Goal: Check status: Check status

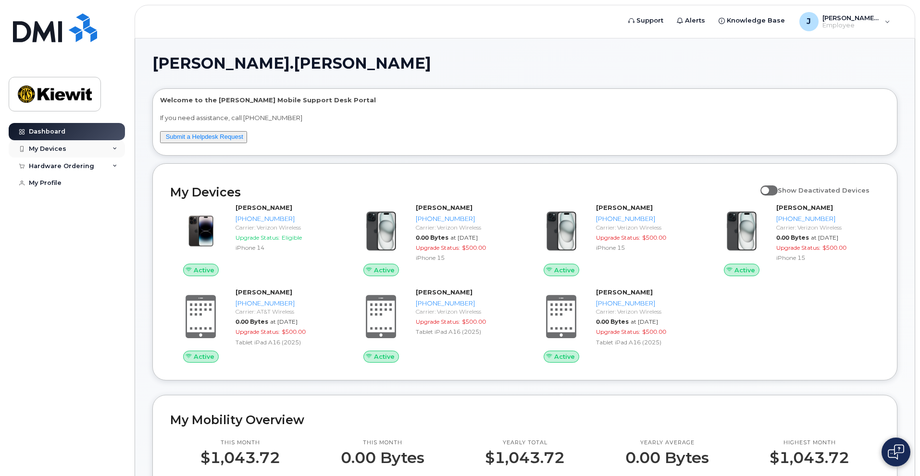
click at [104, 147] on div "My Devices" at bounding box center [67, 148] width 116 height 17
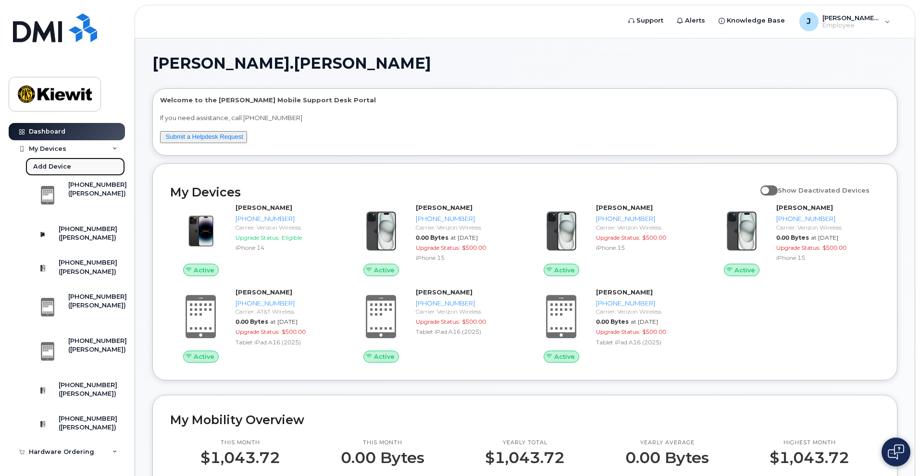
click at [88, 167] on link "Add Device" at bounding box center [74, 167] width 99 height 18
click at [112, 151] on icon at bounding box center [114, 149] width 5 height 5
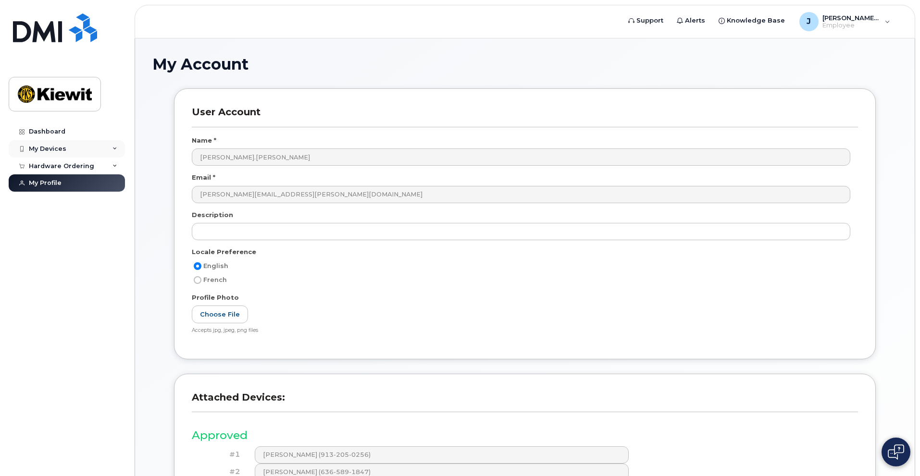
click at [113, 149] on icon at bounding box center [114, 149] width 5 height 5
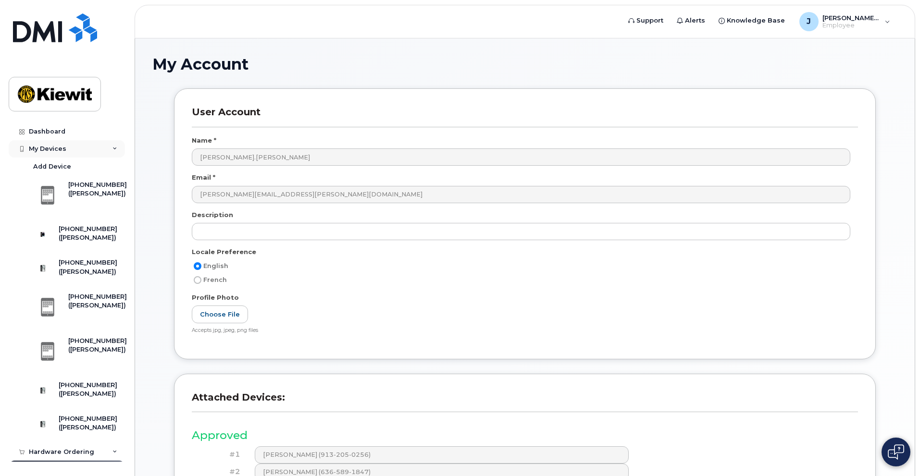
click at [112, 147] on icon at bounding box center [114, 149] width 5 height 5
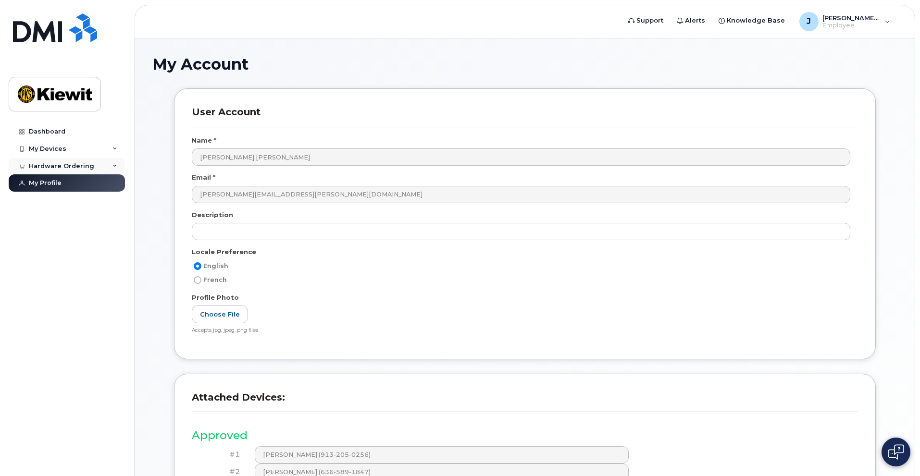
click at [113, 162] on div "Hardware Ordering" at bounding box center [67, 166] width 116 height 17
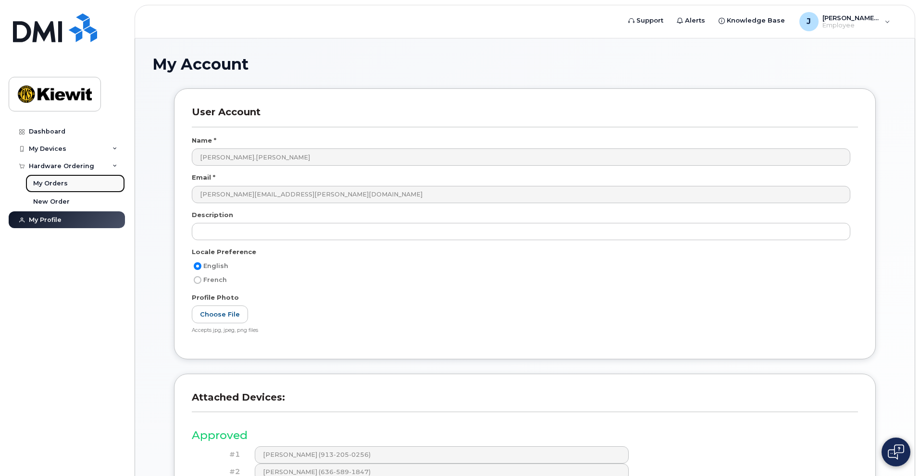
click at [42, 184] on div "My Orders" at bounding box center [50, 183] width 35 height 9
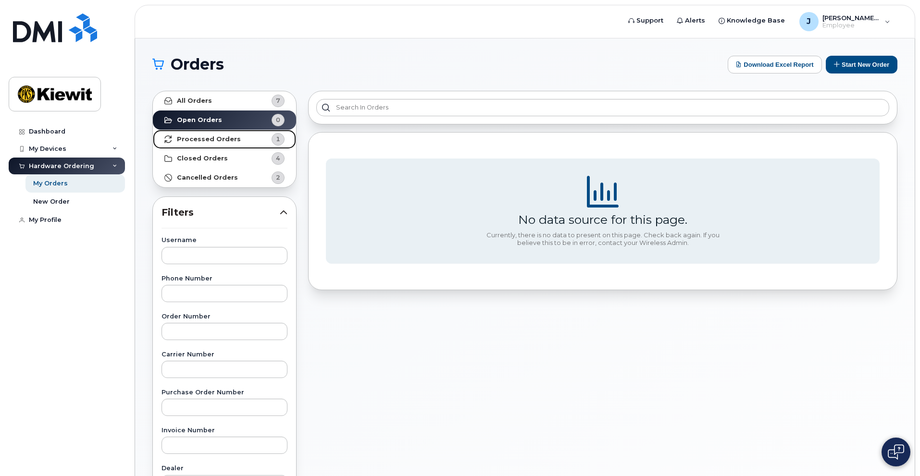
click at [201, 141] on strong "Processed Orders" at bounding box center [209, 139] width 64 height 8
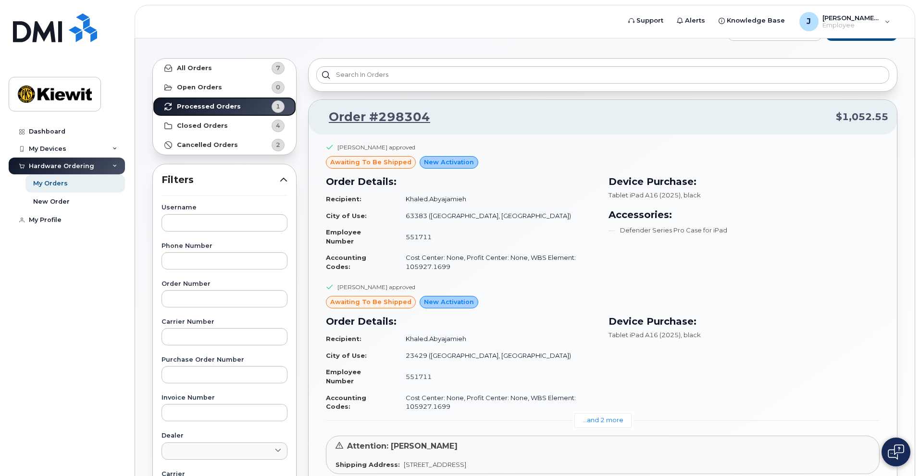
scroll to position [48, 0]
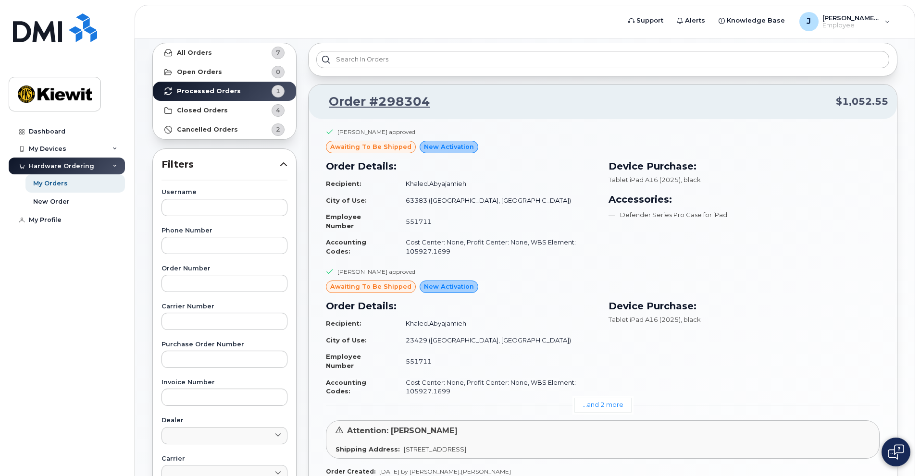
click at [610, 396] on div "Device Purchase: Tablet iPad A16 (2025) , black" at bounding box center [743, 349] width 282 height 112
click at [610, 402] on link "...and 2 more" at bounding box center [602, 405] width 57 height 15
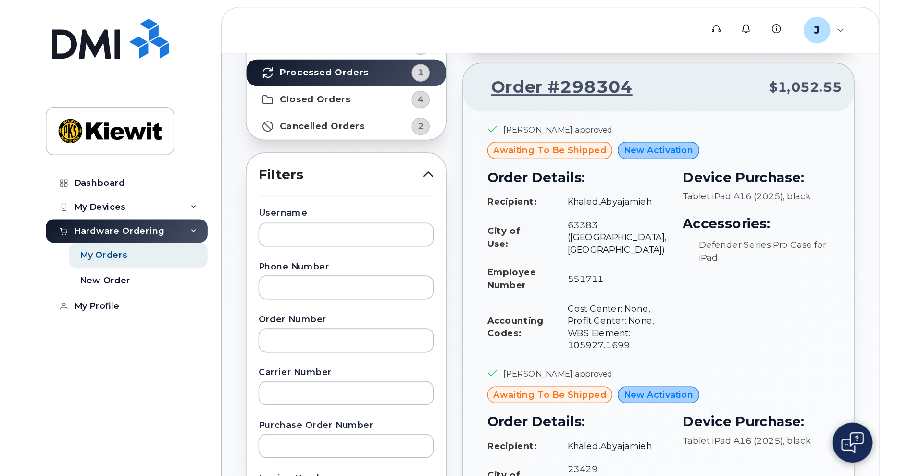
scroll to position [0, 0]
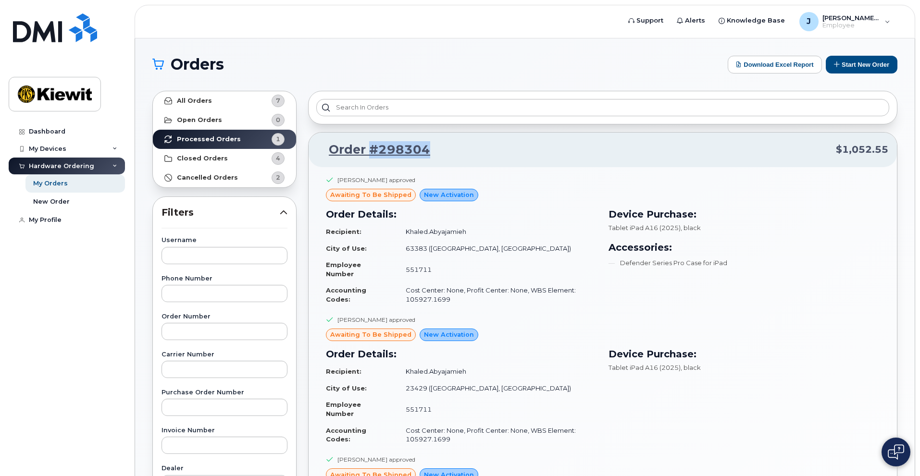
drag, startPoint x: 433, startPoint y: 148, endPoint x: 371, endPoint y: 150, distance: 62.0
click at [371, 150] on p "Order #298304 $1,052.55" at bounding box center [602, 149] width 571 height 17
copy link "#298304"
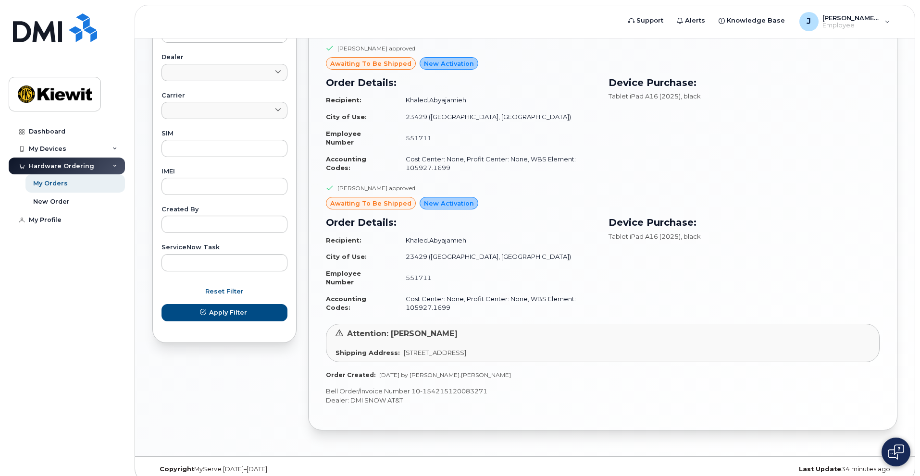
scroll to position [422, 0]
